Goal: Task Accomplishment & Management: Manage account settings

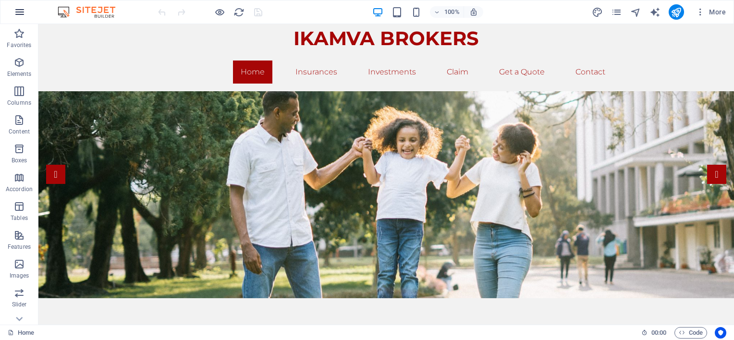
click at [20, 12] on icon "button" at bounding box center [20, 12] width 12 height 12
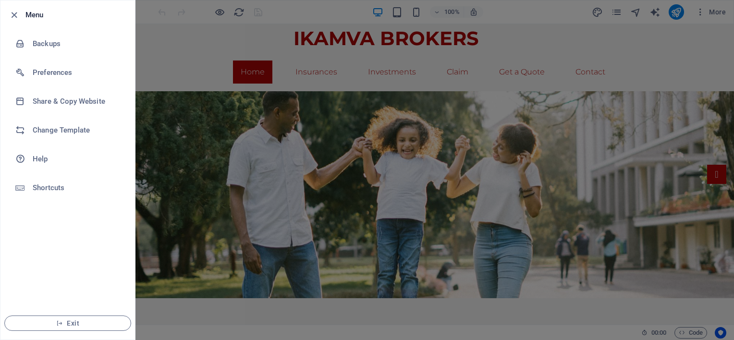
click at [175, 35] on div at bounding box center [367, 170] width 734 height 340
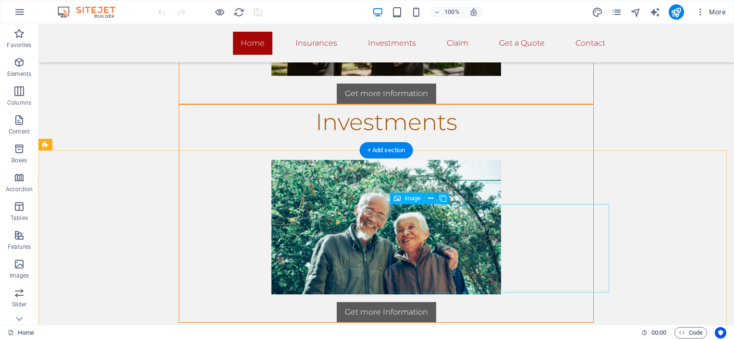
scroll to position [1537, 0]
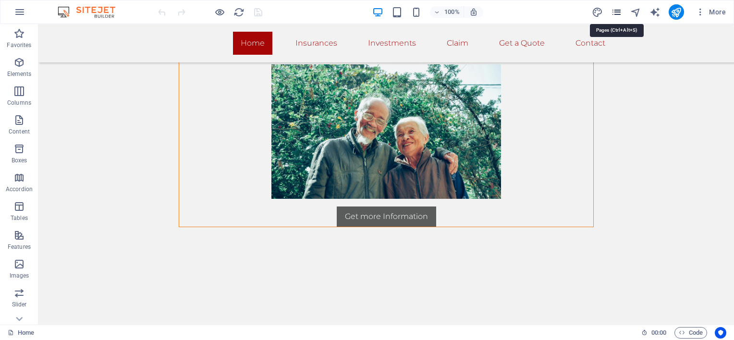
click at [618, 13] on icon "pages" at bounding box center [616, 12] width 11 height 11
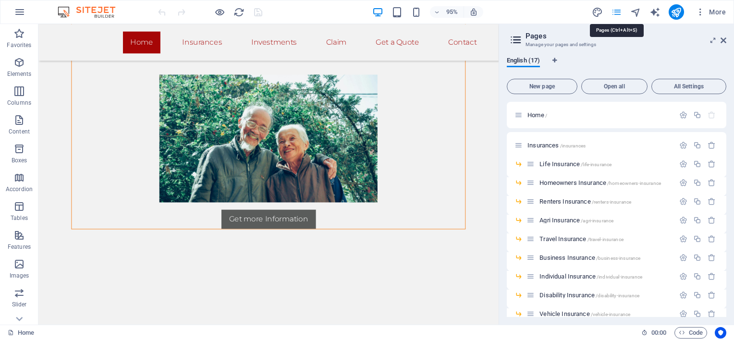
scroll to position [1546, 0]
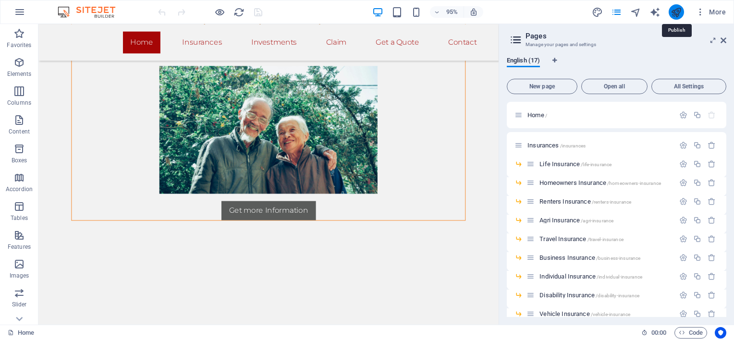
click at [676, 9] on icon "publish" at bounding box center [676, 12] width 11 height 11
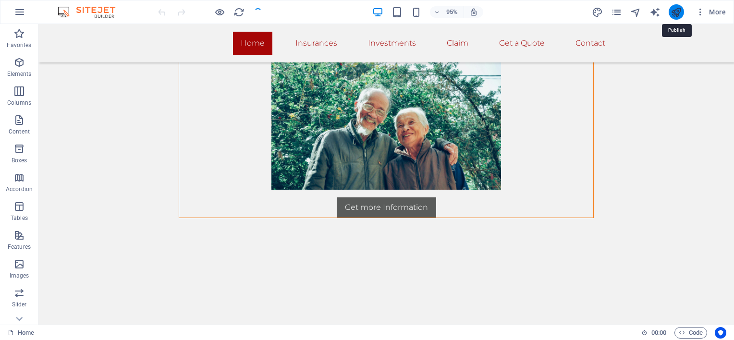
scroll to position [1537, 0]
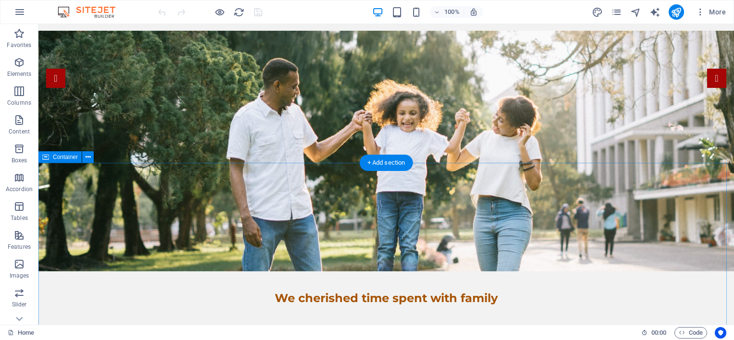
scroll to position [144, 0]
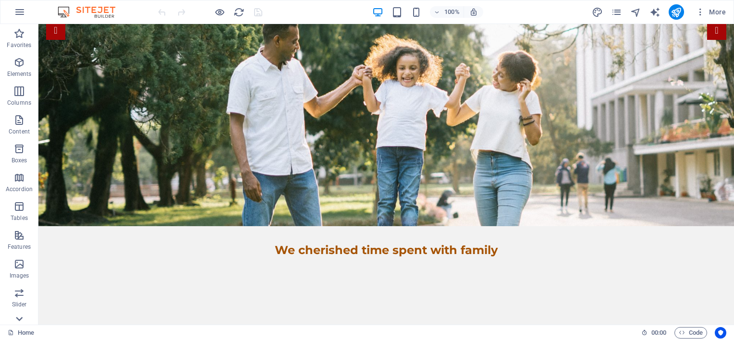
click at [21, 37] on icon at bounding box center [18, 29] width 13 height 13
click at [702, 12] on icon "button" at bounding box center [701, 12] width 10 height 10
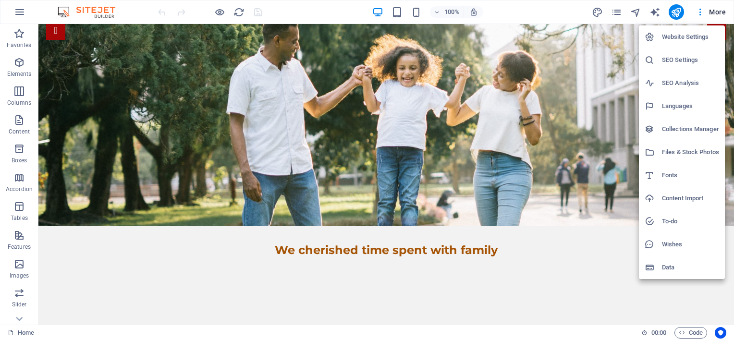
click at [615, 12] on div at bounding box center [367, 170] width 734 height 340
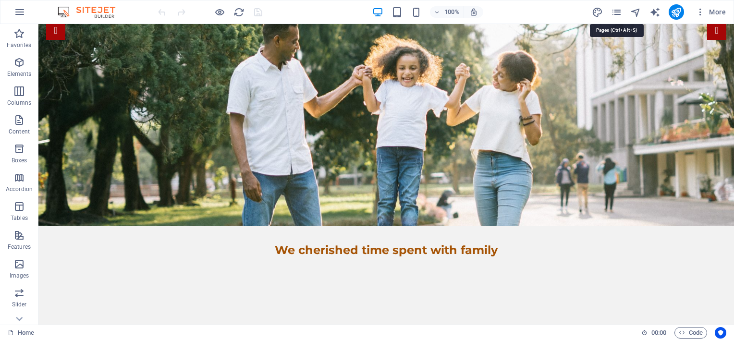
click at [614, 12] on icon "pages" at bounding box center [616, 12] width 11 height 11
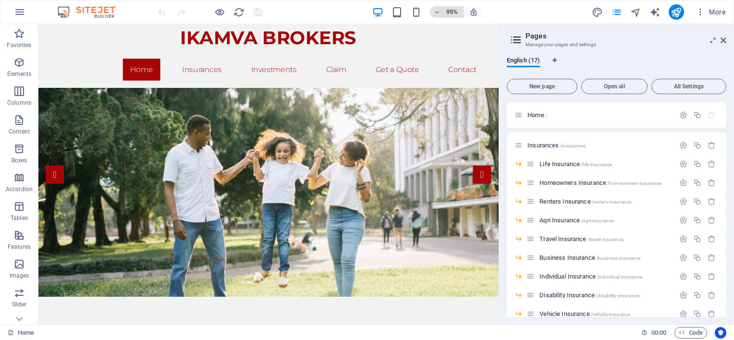
click at [443, 12] on span "95%" at bounding box center [447, 12] width 26 height 12
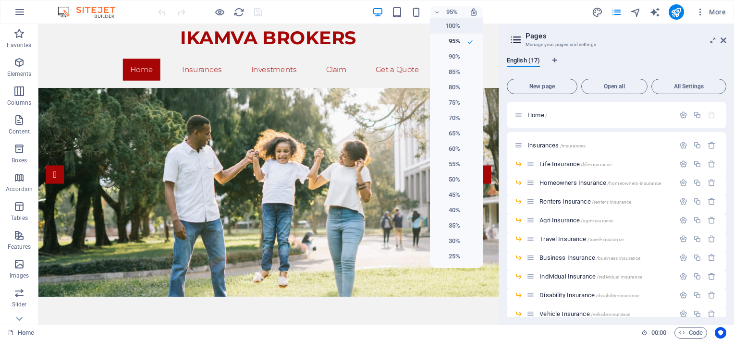
click at [463, 27] on li "100%" at bounding box center [456, 25] width 53 height 15
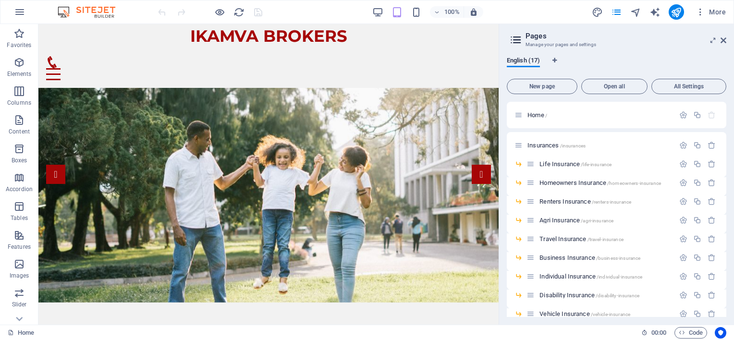
click at [726, 40] on aside "Pages Manage your pages and settings English (17) New page Open all All Setting…" at bounding box center [616, 174] width 235 height 301
click at [724, 38] on icon at bounding box center [724, 41] width 6 height 8
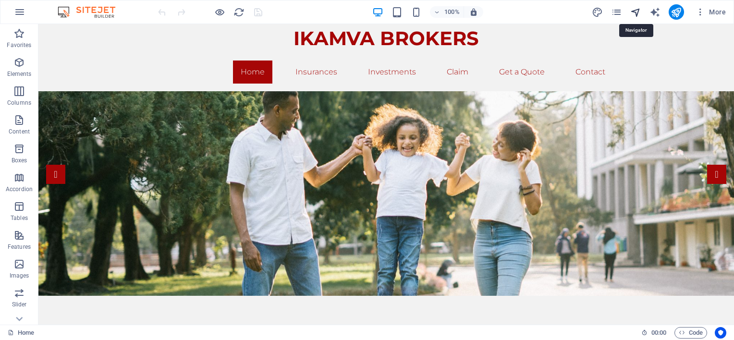
click at [634, 8] on icon "navigator" at bounding box center [635, 12] width 11 height 11
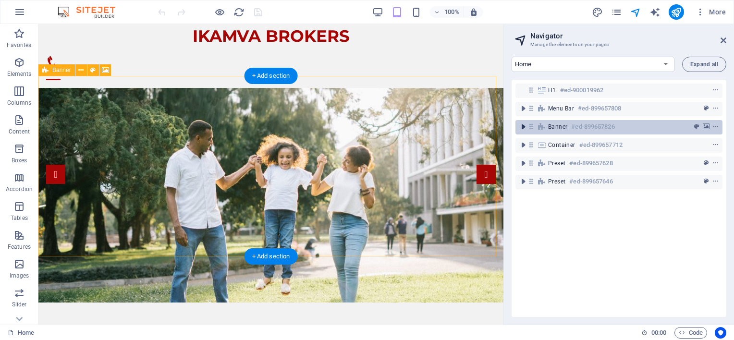
click at [522, 127] on icon "toggle-expand" at bounding box center [523, 127] width 10 height 10
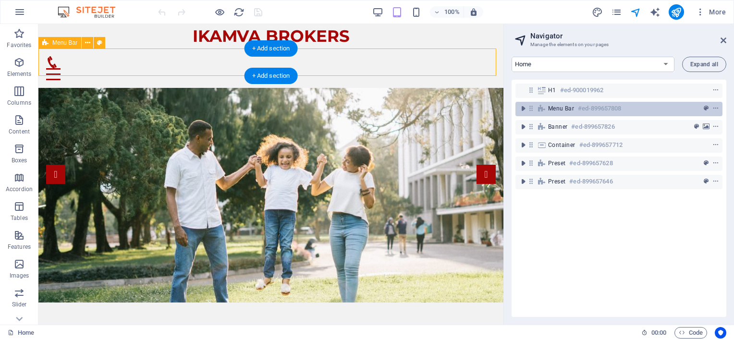
click at [529, 110] on icon at bounding box center [531, 108] width 8 height 8
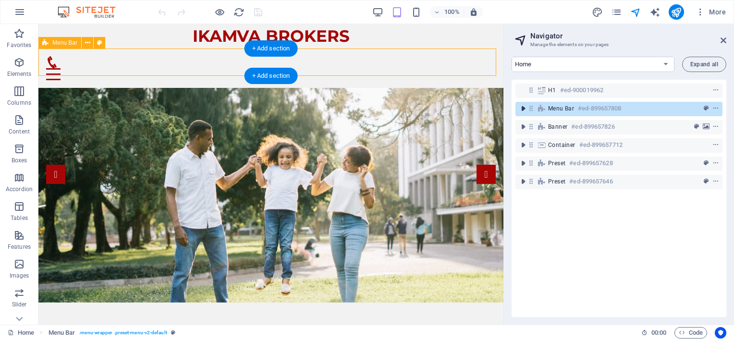
click at [523, 108] on icon "toggle-expand" at bounding box center [523, 109] width 10 height 10
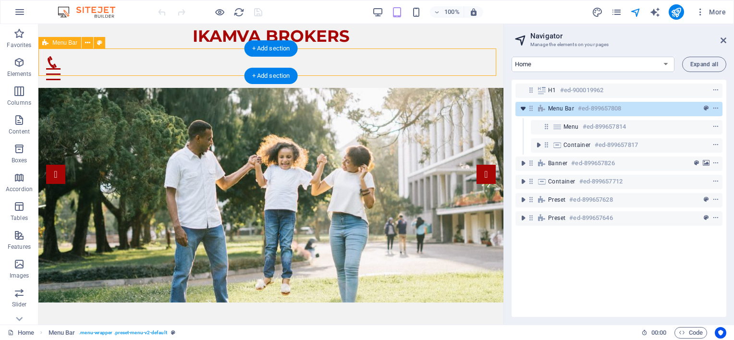
click at [523, 108] on icon "toggle-expand" at bounding box center [523, 109] width 10 height 10
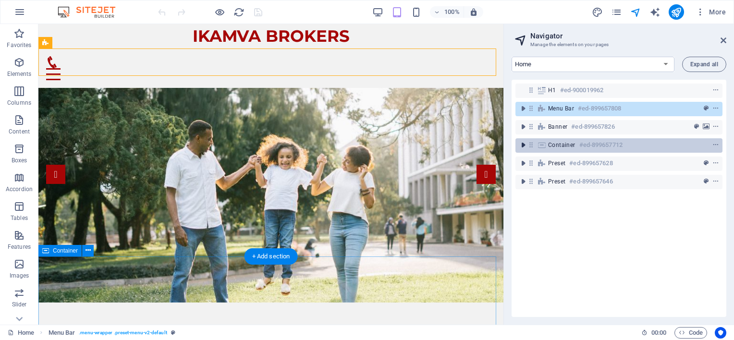
click at [523, 145] on icon "toggle-expand" at bounding box center [523, 145] width 10 height 10
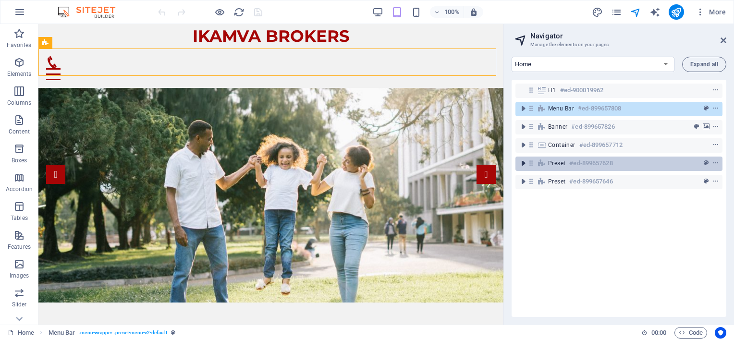
click at [523, 162] on icon "toggle-expand" at bounding box center [523, 164] width 10 height 10
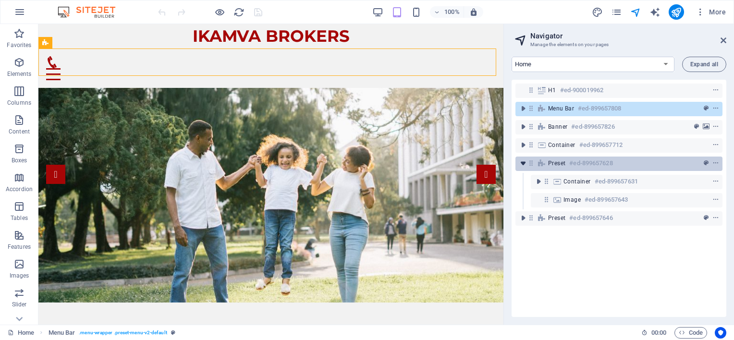
click at [523, 162] on icon "toggle-expand" at bounding box center [523, 164] width 10 height 10
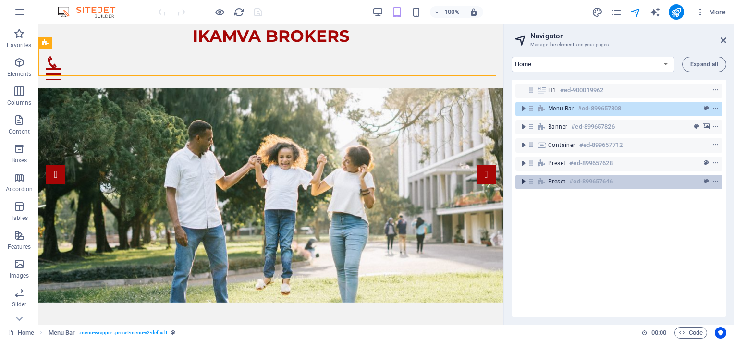
click at [525, 183] on icon "toggle-expand" at bounding box center [523, 182] width 10 height 10
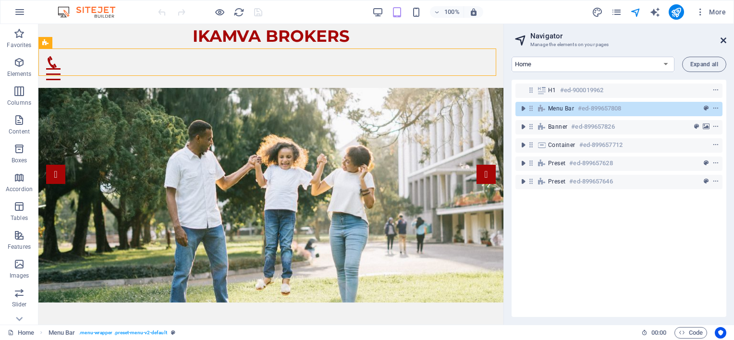
click at [726, 39] on aside "Navigator Manage the elements on your pages Home Insurances Investments Claim G…" at bounding box center [618, 174] width 231 height 301
click at [724, 40] on icon at bounding box center [724, 41] width 6 height 8
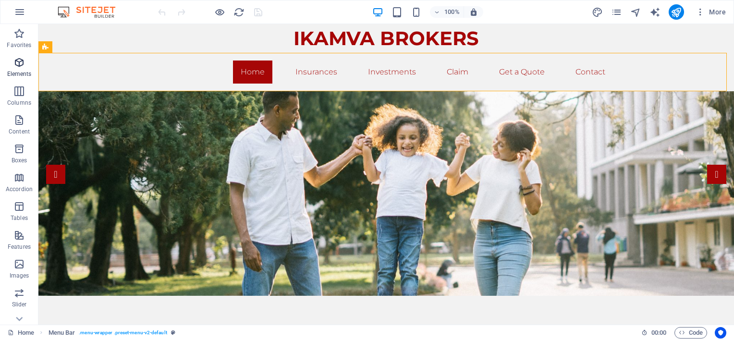
click at [17, 67] on icon "button" at bounding box center [19, 63] width 12 height 12
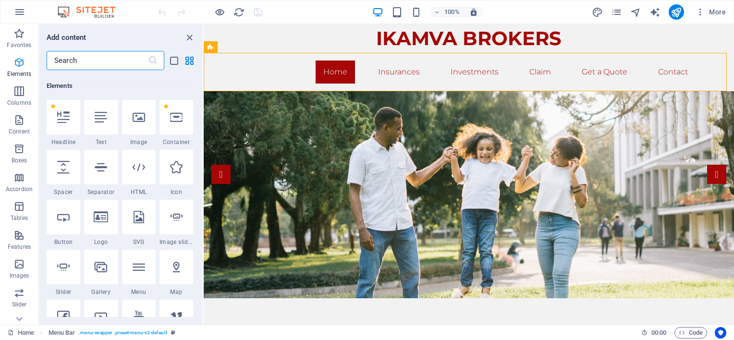
scroll to position [102, 0]
click at [17, 91] on icon "button" at bounding box center [19, 92] width 12 height 12
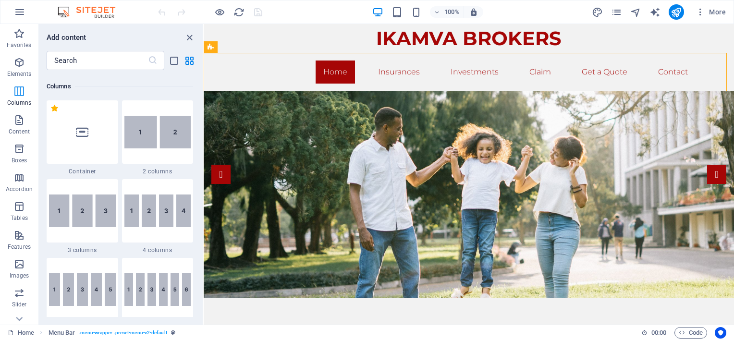
scroll to position [475, 0]
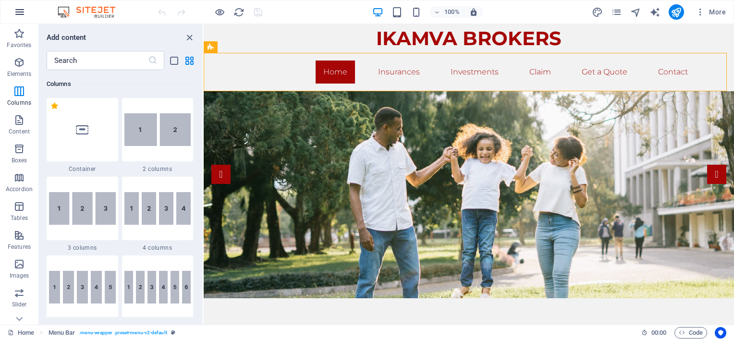
click at [21, 10] on icon "button" at bounding box center [20, 12] width 12 height 12
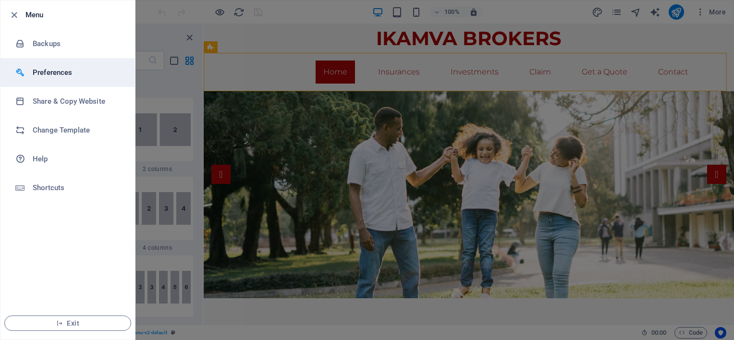
click at [58, 72] on h6 "Preferences" at bounding box center [77, 73] width 89 height 12
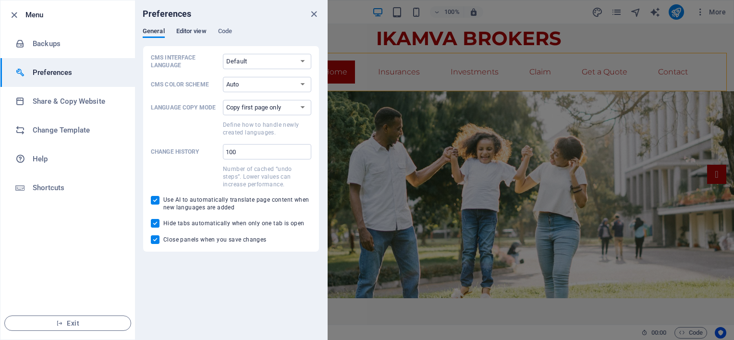
click at [190, 29] on span "Editor view" at bounding box center [191, 31] width 30 height 13
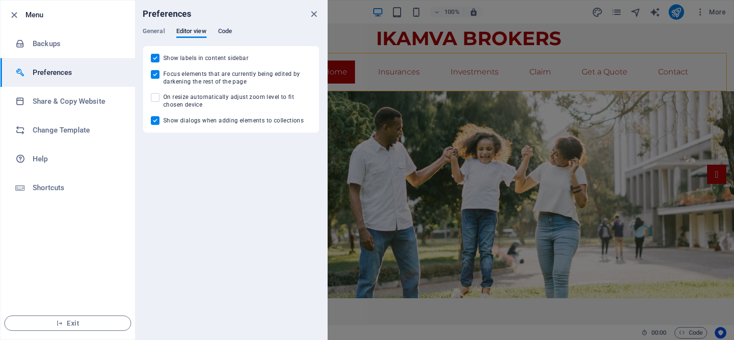
click at [220, 28] on span "Code" at bounding box center [225, 31] width 14 height 13
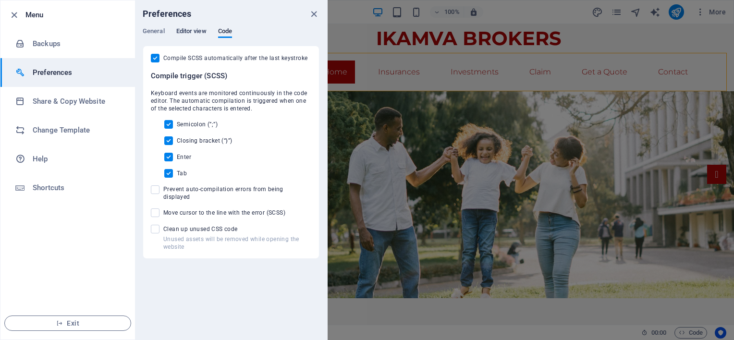
click at [195, 31] on span "Editor view" at bounding box center [191, 31] width 30 height 13
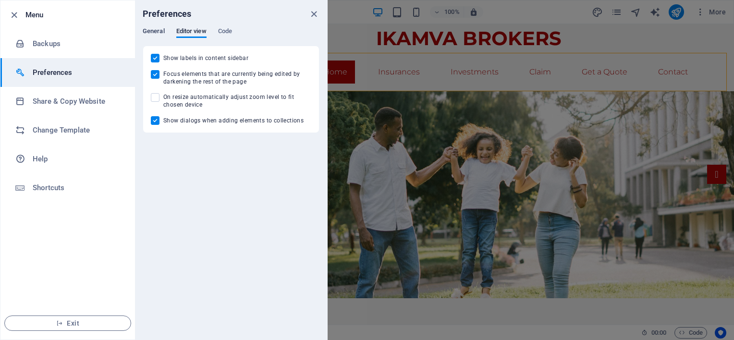
click at [163, 30] on span "General" at bounding box center [154, 31] width 22 height 13
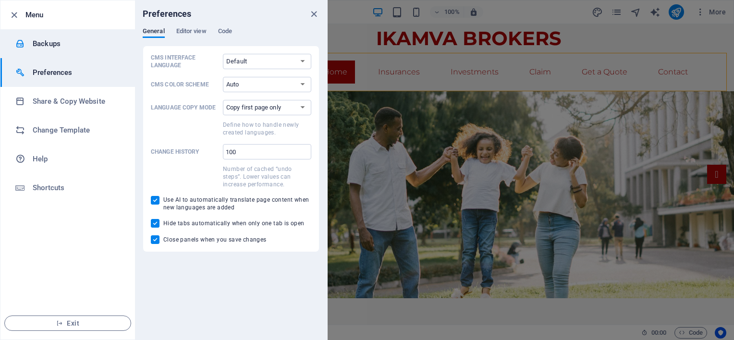
click at [49, 42] on h6 "Backups" at bounding box center [77, 44] width 89 height 12
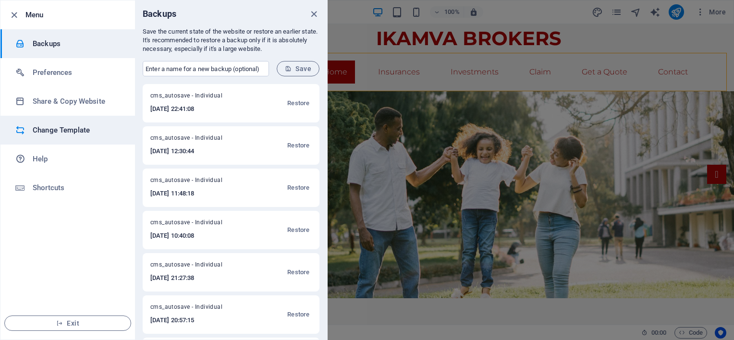
click at [53, 128] on h6 "Change Template" at bounding box center [77, 130] width 89 height 12
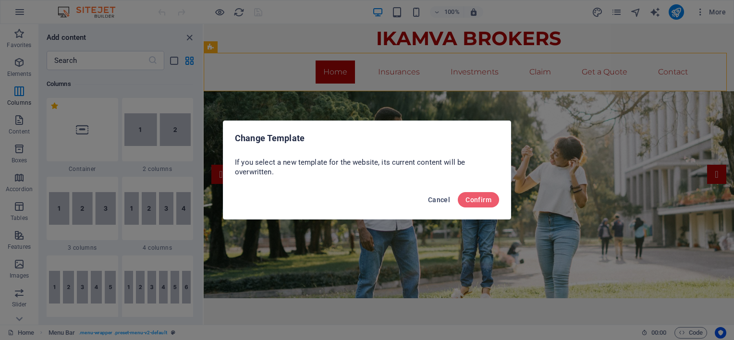
drag, startPoint x: 447, startPoint y: 198, endPoint x: 238, endPoint y: 171, distance: 210.1
click at [447, 198] on span "Cancel" at bounding box center [439, 200] width 22 height 8
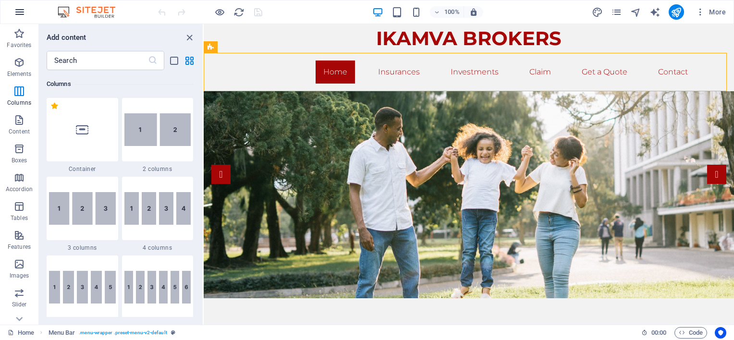
click at [16, 10] on icon "button" at bounding box center [20, 12] width 12 height 12
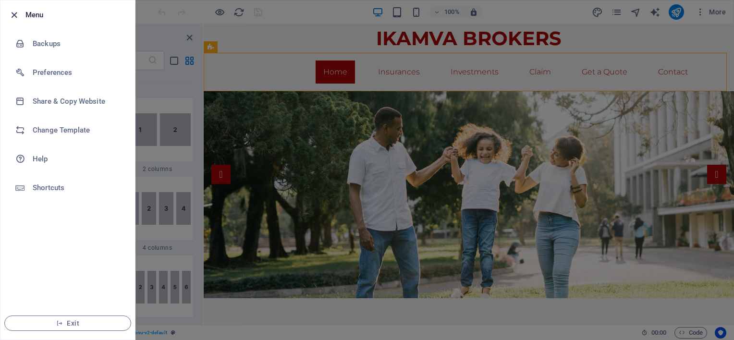
click at [12, 11] on icon "button" at bounding box center [14, 15] width 11 height 11
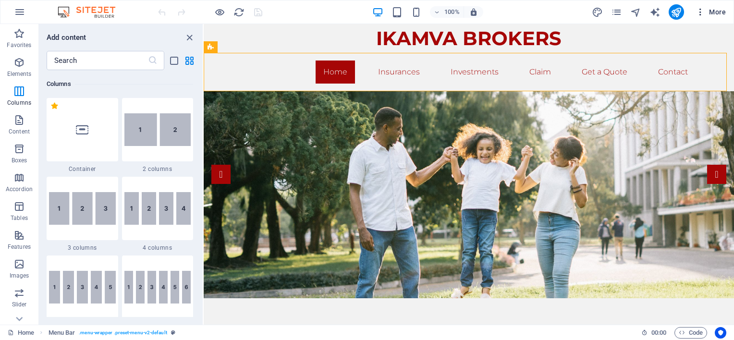
click at [701, 14] on icon "button" at bounding box center [701, 12] width 10 height 10
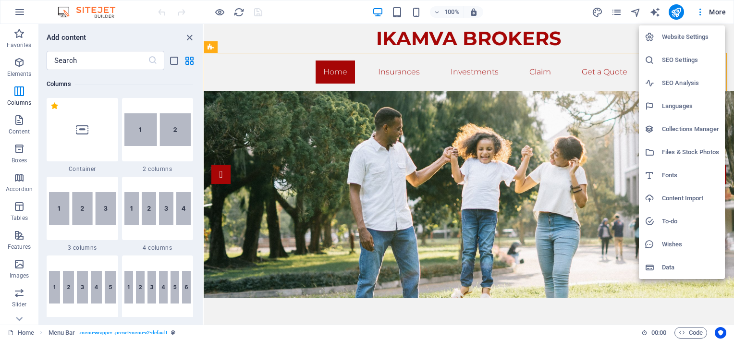
click at [692, 36] on h6 "Website Settings" at bounding box center [690, 37] width 57 height 12
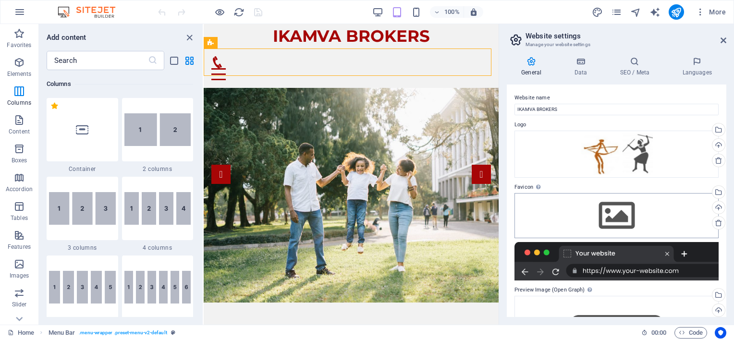
scroll to position [0, 0]
click at [582, 63] on icon at bounding box center [581, 62] width 42 height 10
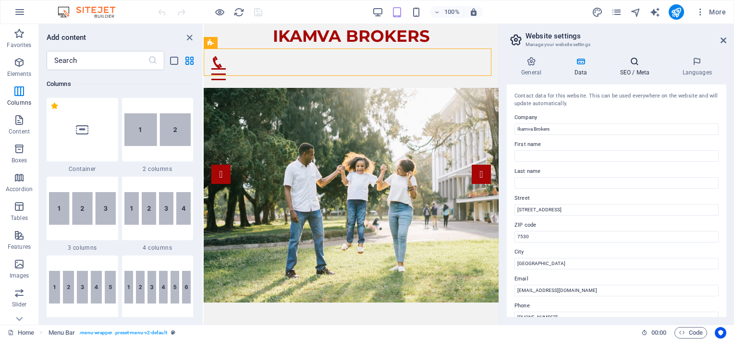
click at [630, 65] on icon at bounding box center [634, 62] width 59 height 10
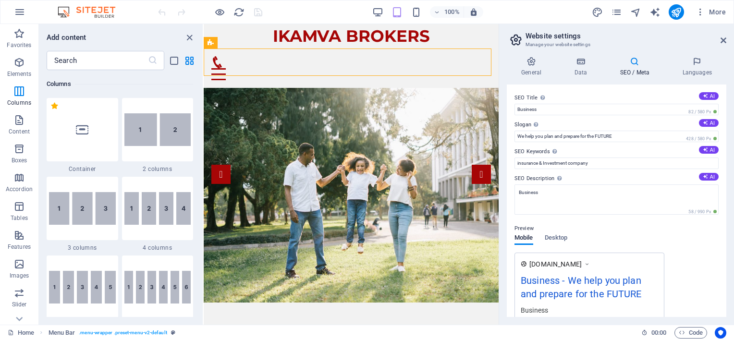
click at [718, 38] on h2 "Website settings" at bounding box center [626, 36] width 201 height 9
click at [723, 37] on icon at bounding box center [724, 41] width 6 height 8
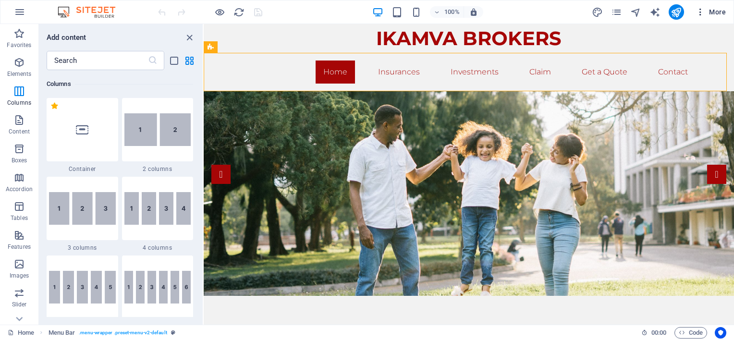
click at [703, 12] on icon "button" at bounding box center [701, 12] width 10 height 10
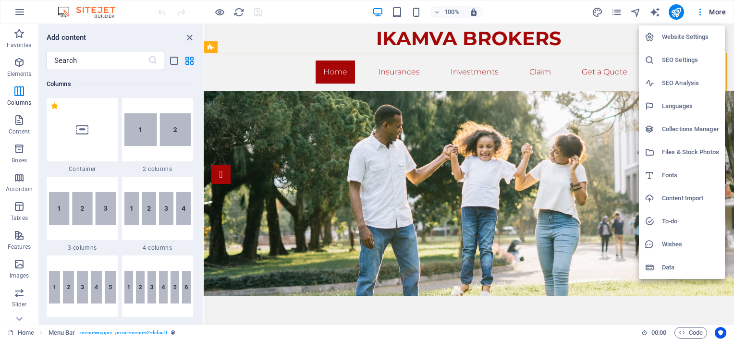
click at [672, 35] on h6 "Website Settings" at bounding box center [690, 37] width 57 height 12
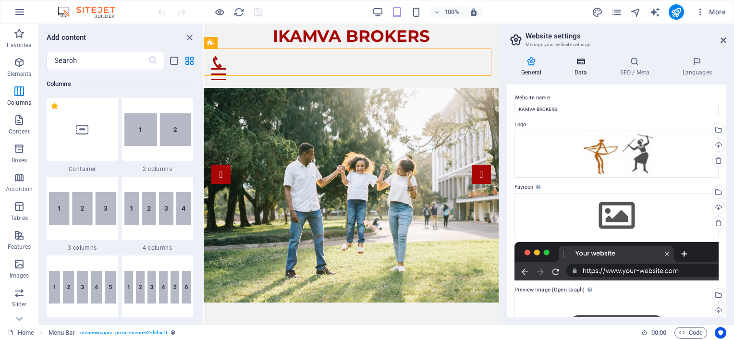
click at [580, 63] on icon at bounding box center [581, 62] width 42 height 10
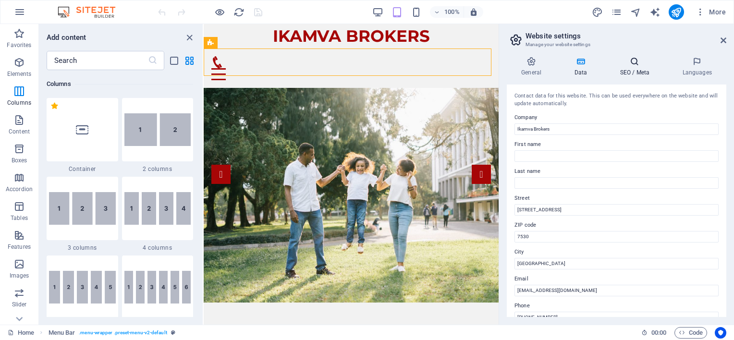
click at [634, 60] on icon at bounding box center [634, 62] width 59 height 10
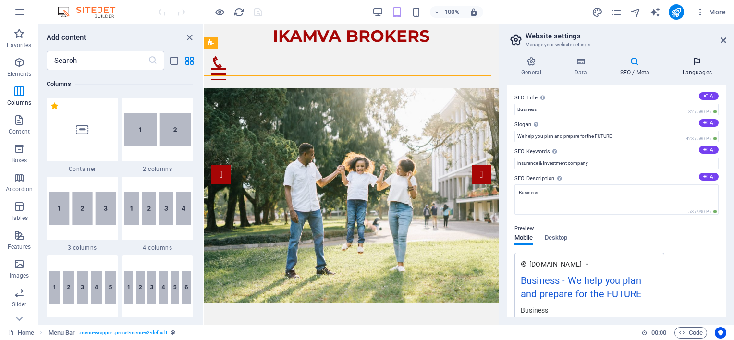
click at [697, 61] on icon at bounding box center [697, 62] width 59 height 10
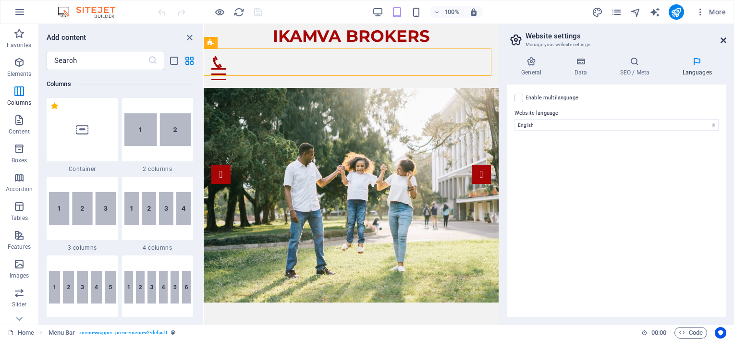
click at [723, 37] on icon at bounding box center [724, 41] width 6 height 8
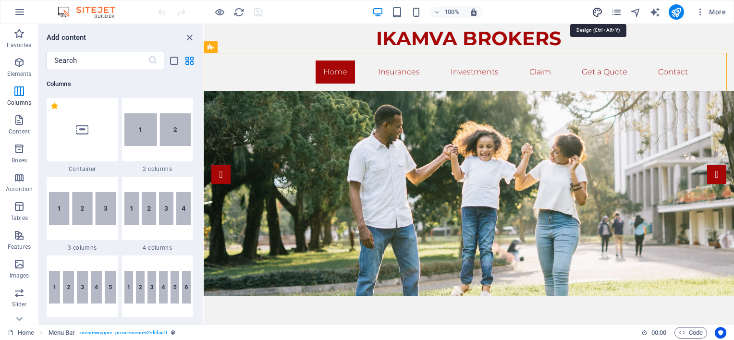
click at [598, 10] on icon "design" at bounding box center [597, 12] width 11 height 11
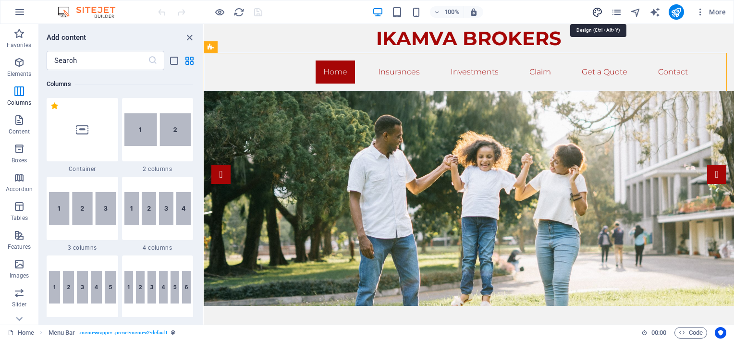
select select "px"
select select "300"
select select "px"
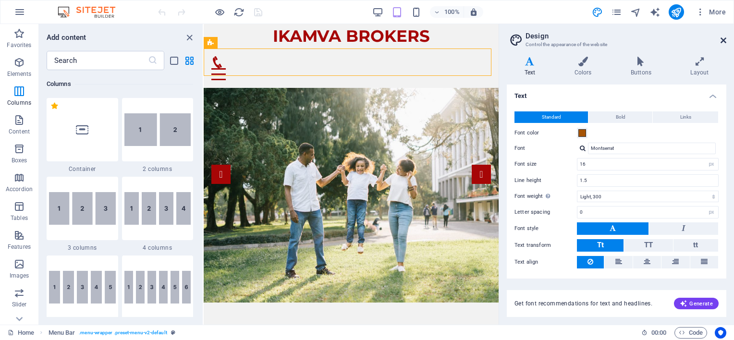
click at [725, 40] on icon at bounding box center [724, 41] width 6 height 8
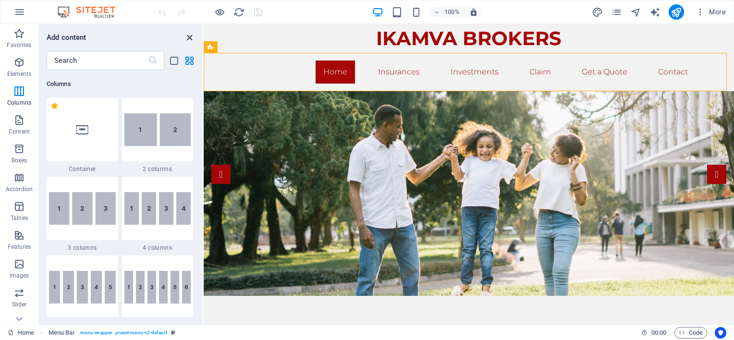
click at [188, 34] on icon "close panel" at bounding box center [189, 37] width 11 height 11
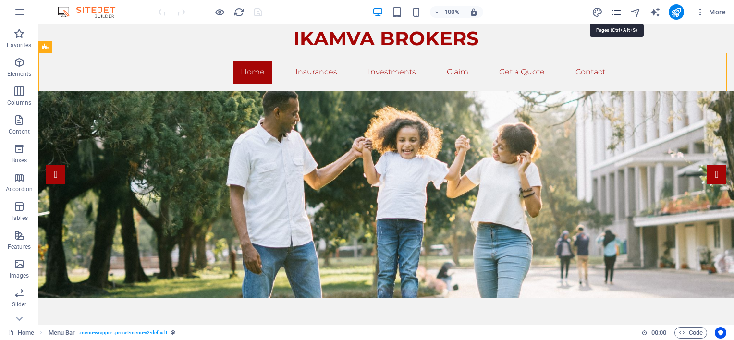
click at [619, 11] on icon "pages" at bounding box center [616, 12] width 11 height 11
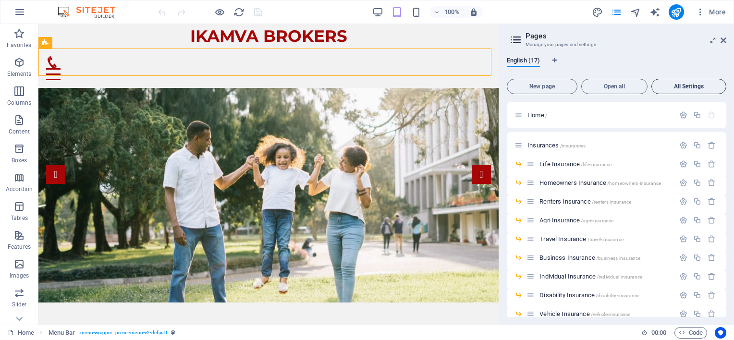
click at [690, 85] on span "All Settings" at bounding box center [689, 87] width 66 height 6
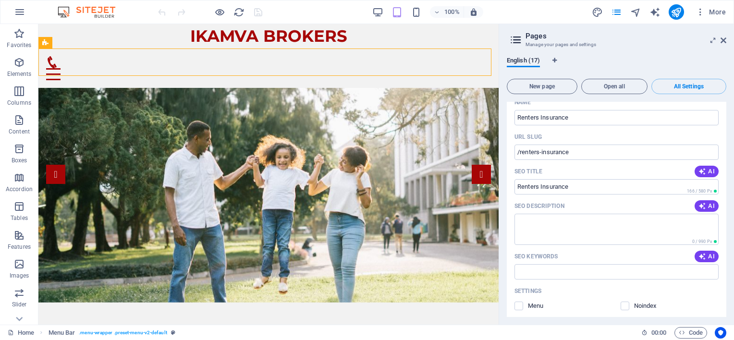
scroll to position [1355, 0]
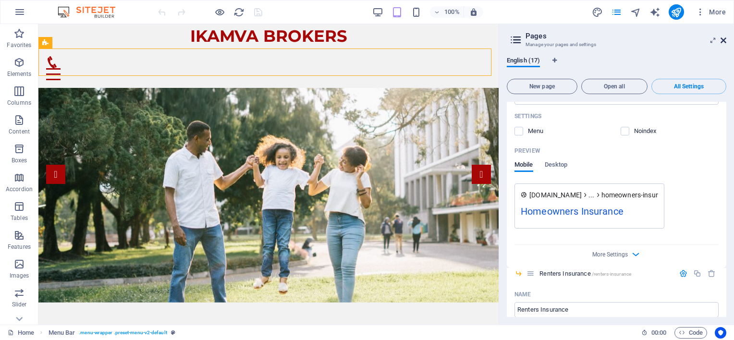
click at [722, 40] on icon at bounding box center [724, 41] width 6 height 8
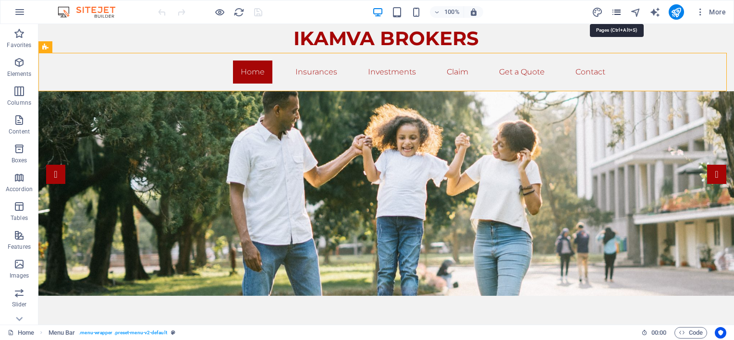
click at [613, 11] on icon "pages" at bounding box center [616, 12] width 11 height 11
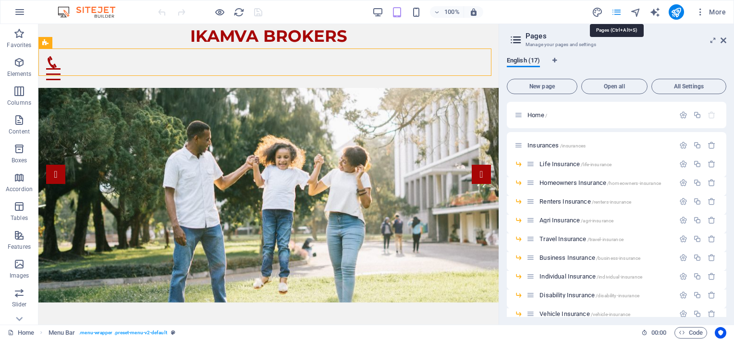
click at [617, 13] on icon "pages" at bounding box center [616, 12] width 11 height 11
click at [724, 39] on icon at bounding box center [724, 41] width 6 height 8
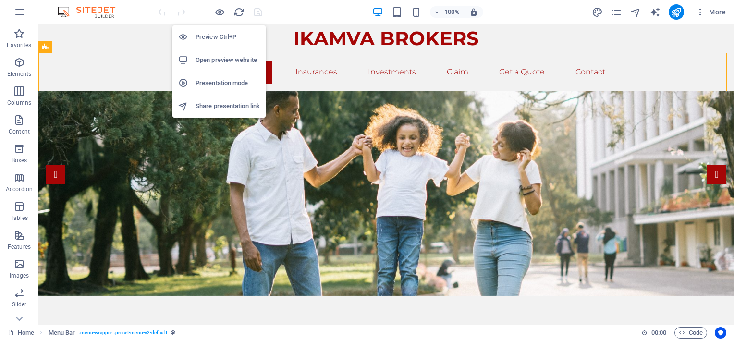
click at [216, 58] on h6 "Open preview website" at bounding box center [228, 60] width 64 height 12
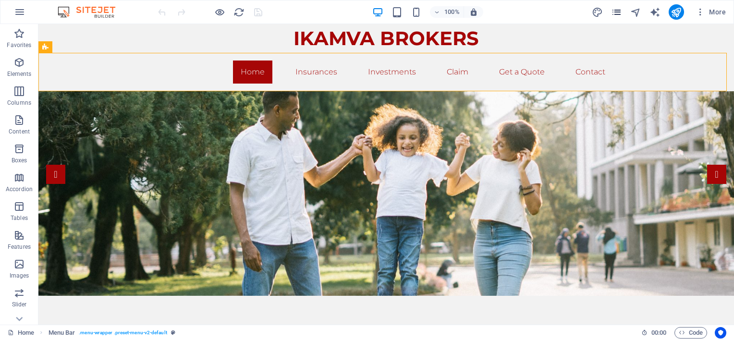
click at [613, 8] on icon "pages" at bounding box center [616, 12] width 11 height 11
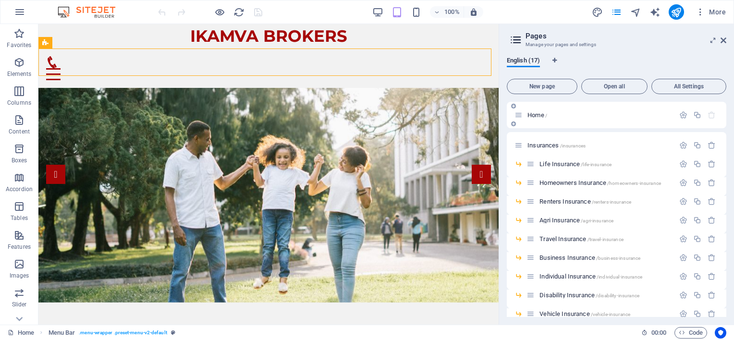
click at [526, 111] on div "Home /" at bounding box center [594, 115] width 160 height 11
click at [726, 40] on aside "Pages Manage your pages and settings English (17) New page Open all All Setting…" at bounding box center [616, 174] width 235 height 301
click at [721, 37] on icon at bounding box center [724, 41] width 6 height 8
